Goal: Information Seeking & Learning: Check status

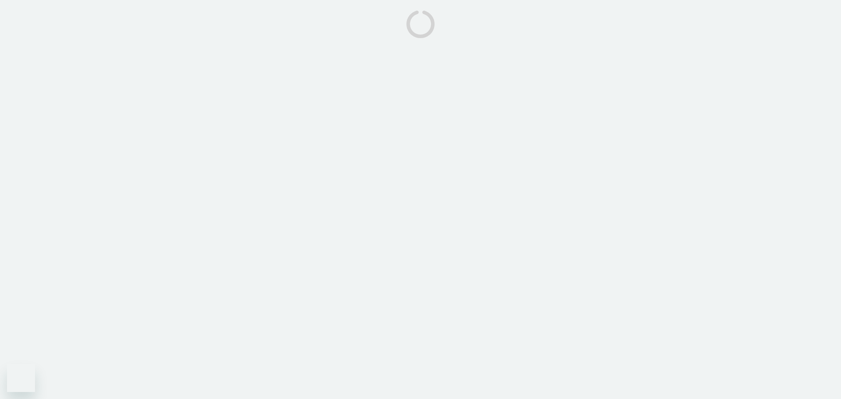
click at [124, 232] on body at bounding box center [420, 199] width 841 height 399
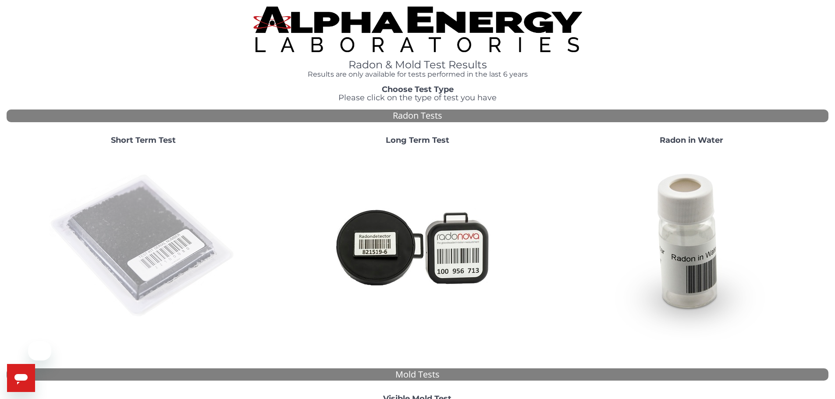
click at [135, 202] on img at bounding box center [143, 246] width 188 height 188
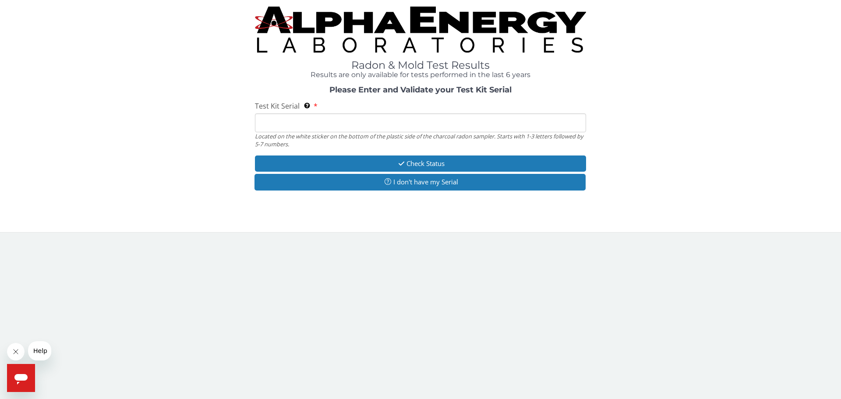
paste input "AA751445"
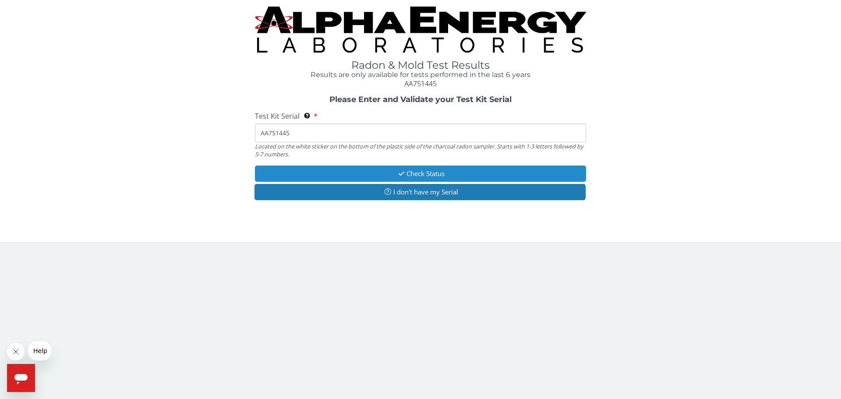
type input "AA751445"
click at [378, 168] on button "Check Status" at bounding box center [420, 174] width 331 height 16
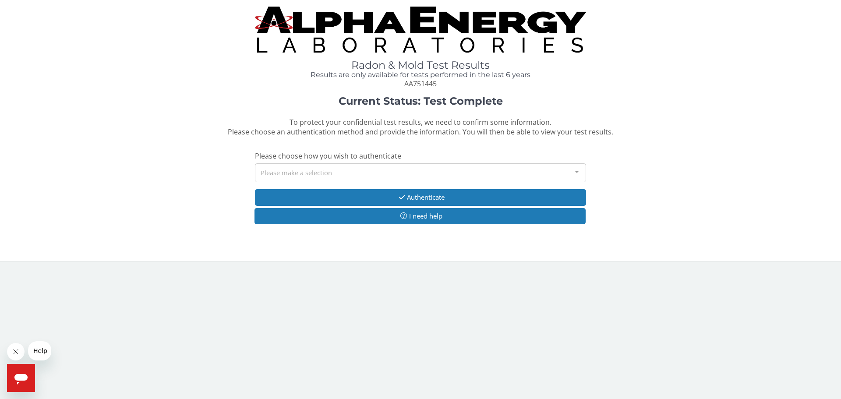
click at [315, 180] on div "Please make a selection" at bounding box center [420, 172] width 331 height 19
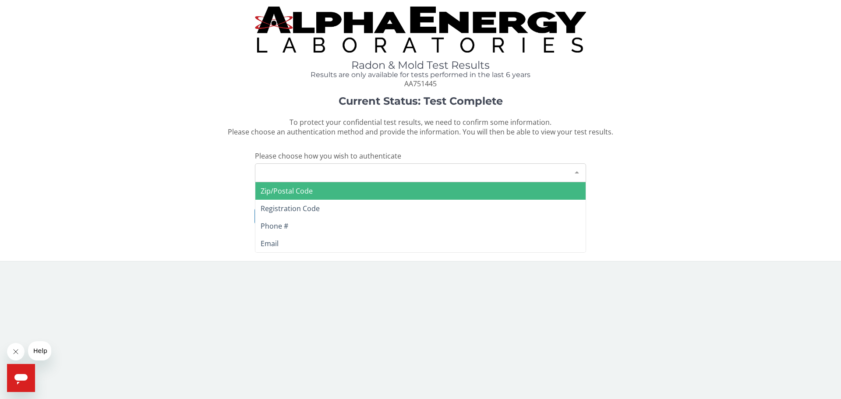
click at [321, 197] on span "Zip/Postal Code" at bounding box center [420, 191] width 330 height 18
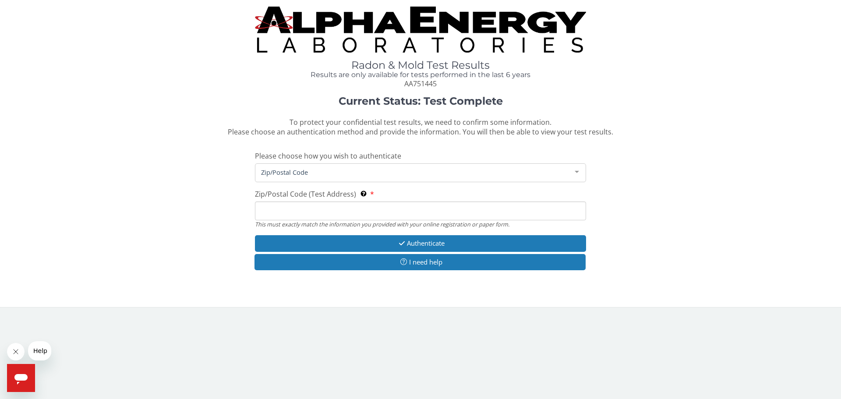
click at [294, 211] on input "Zip/Postal Code (Test Address) This must exactly match the information you prov…" at bounding box center [420, 211] width 331 height 19
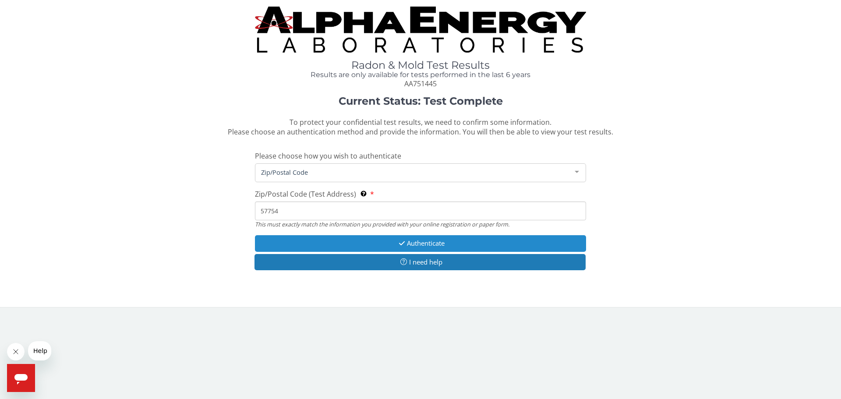
type input "57754"
click at [457, 248] on button "Authenticate" at bounding box center [420, 243] width 331 height 16
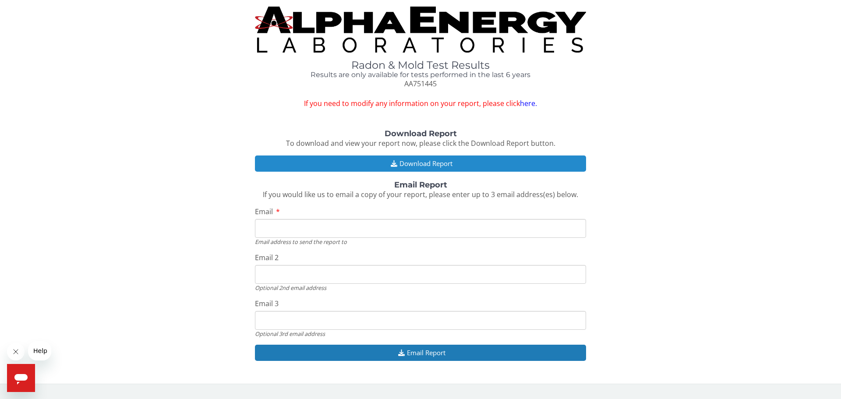
click at [439, 166] on button "Download Report" at bounding box center [420, 164] width 331 height 16
